Goal: Book appointment/travel/reservation

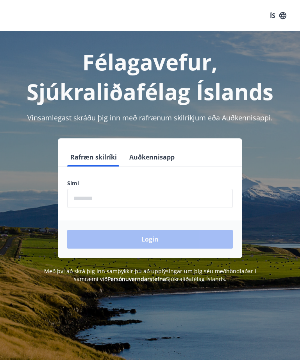
click at [170, 199] on input "phone" at bounding box center [150, 198] width 166 height 19
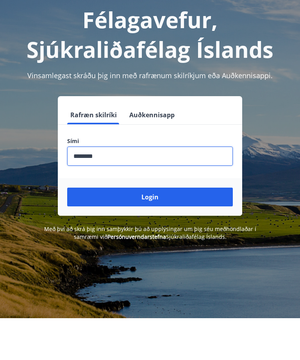
type input "********"
click at [159, 230] on button "Login" at bounding box center [150, 239] width 166 height 19
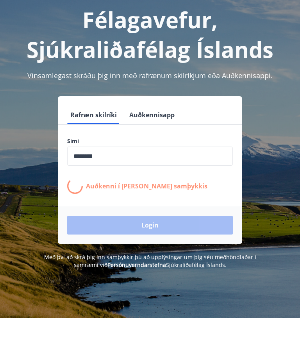
scroll to position [42, 0]
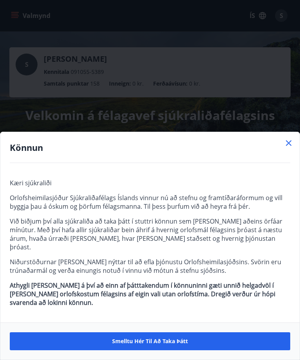
click at [293, 148] on icon at bounding box center [288, 142] width 9 height 9
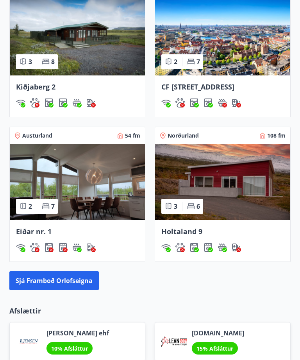
scroll to position [545, 0]
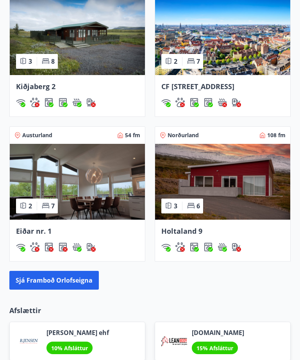
click at [242, 207] on img at bounding box center [222, 182] width 135 height 76
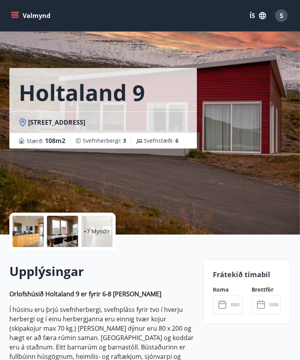
click at [228, 305] on input "text" at bounding box center [235, 304] width 14 height 19
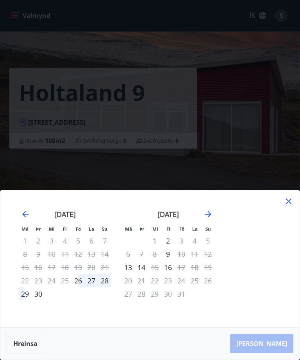
click at [289, 203] on icon at bounding box center [288, 201] width 9 height 9
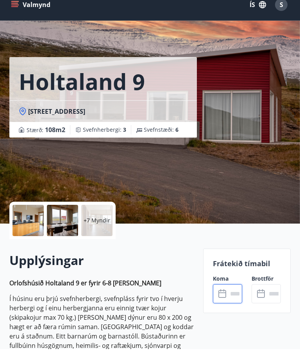
scroll to position [11, 0]
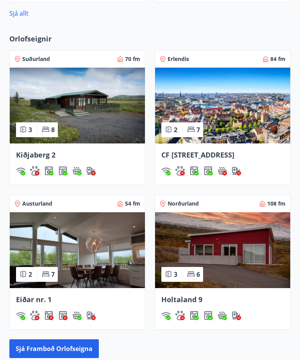
scroll to position [477, 0]
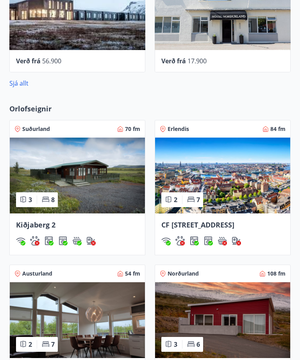
click at [92, 183] on img at bounding box center [77, 176] width 135 height 76
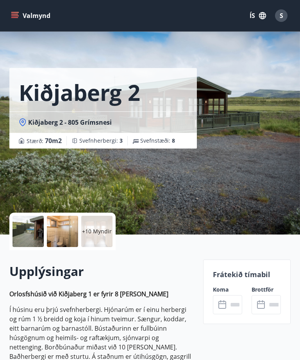
click at [229, 309] on input "text" at bounding box center [235, 304] width 14 height 19
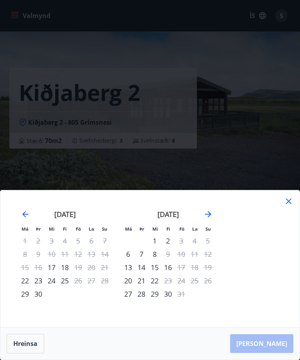
click at [291, 206] on icon at bounding box center [288, 201] width 9 height 9
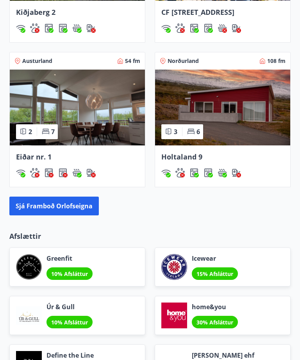
scroll to position [620, 0]
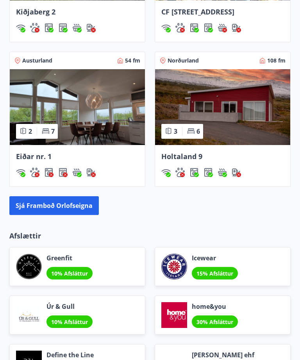
click at [65, 211] on button "Sjá framboð orlofseigna" at bounding box center [54, 205] width 90 height 19
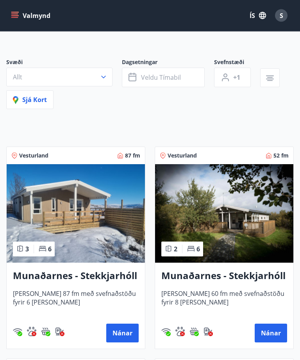
scroll to position [48, 0]
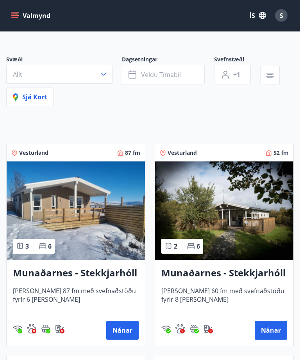
click at [127, 332] on button "Nánar" at bounding box center [122, 331] width 32 height 19
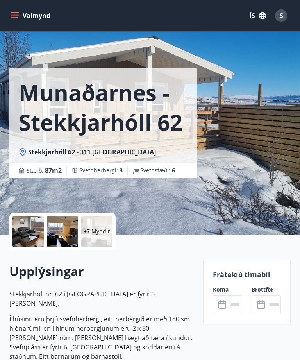
click at [229, 310] on input "text" at bounding box center [235, 304] width 14 height 19
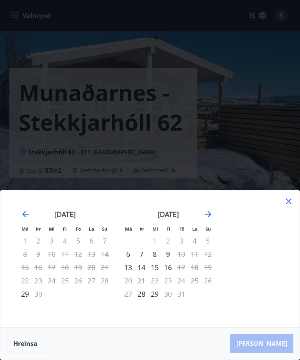
click at [291, 204] on icon at bounding box center [288, 201] width 5 height 5
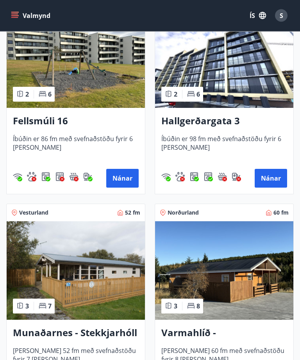
scroll to position [841, 0]
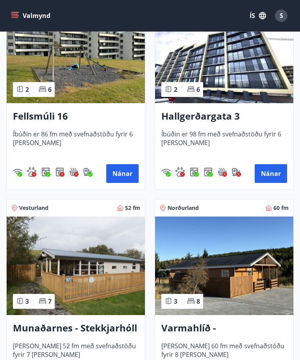
click at [95, 286] on img at bounding box center [76, 266] width 138 height 99
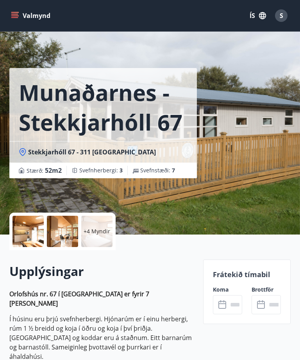
click at [228, 306] on input "text" at bounding box center [235, 304] width 14 height 19
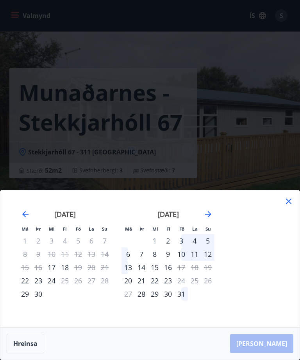
click at [291, 204] on icon at bounding box center [288, 201] width 5 height 5
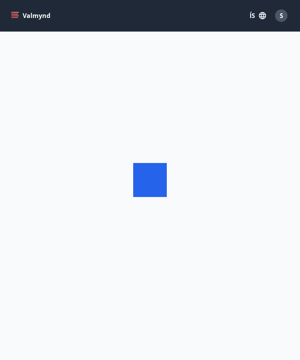
scroll to position [25, 0]
